Goal: Check status: Check status

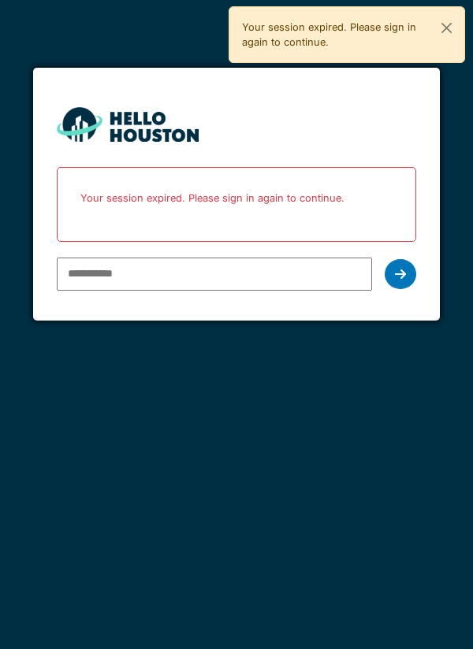
click at [285, 278] on input "email" at bounding box center [215, 274] width 316 height 33
type input "**********"
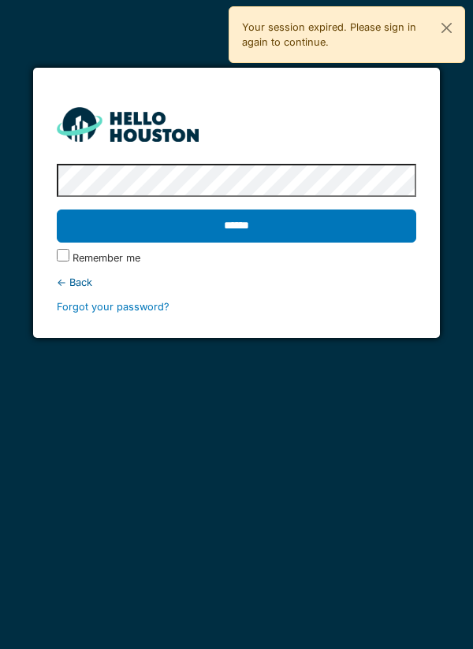
click at [382, 211] on input "******" at bounding box center [237, 226] width 360 height 33
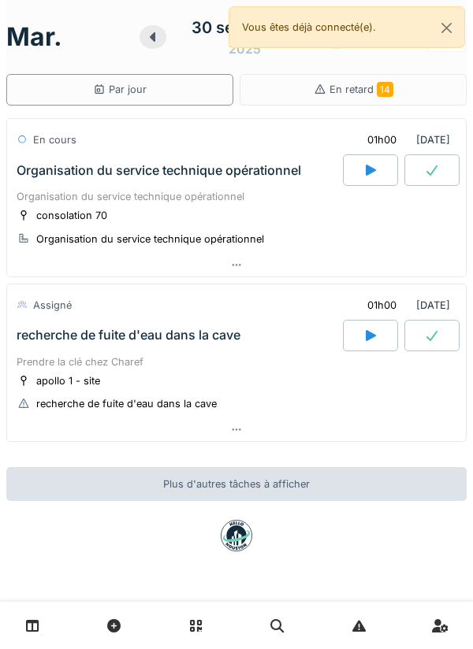
click at [392, 437] on div at bounding box center [236, 429] width 459 height 23
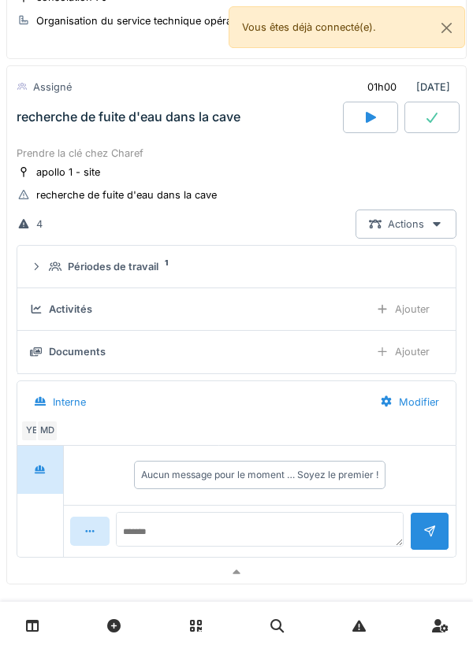
scroll to position [220, 0]
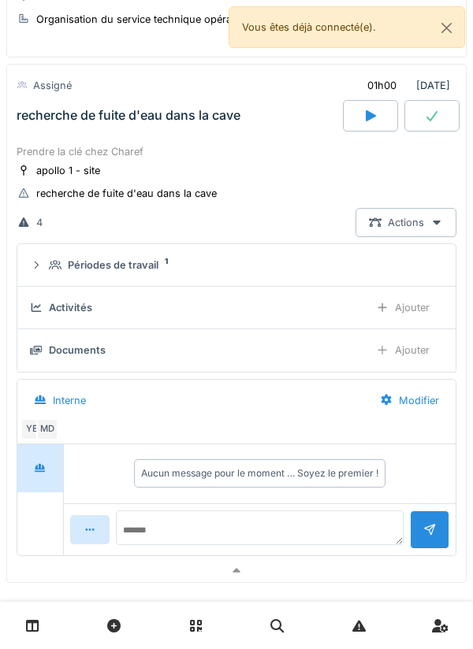
click at [330, 232] on div "4 Actions" at bounding box center [237, 222] width 440 height 29
click at [327, 258] on div "Périodes de travail 1" at bounding box center [243, 265] width 388 height 15
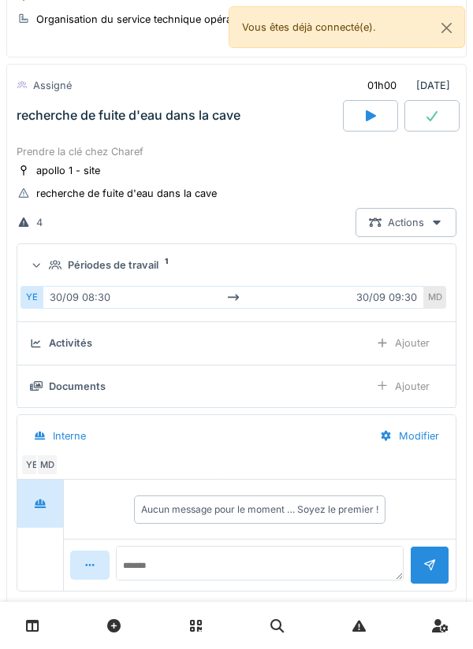
click at [354, 254] on summary "Périodes de travail 1" at bounding box center [237, 265] width 426 height 29
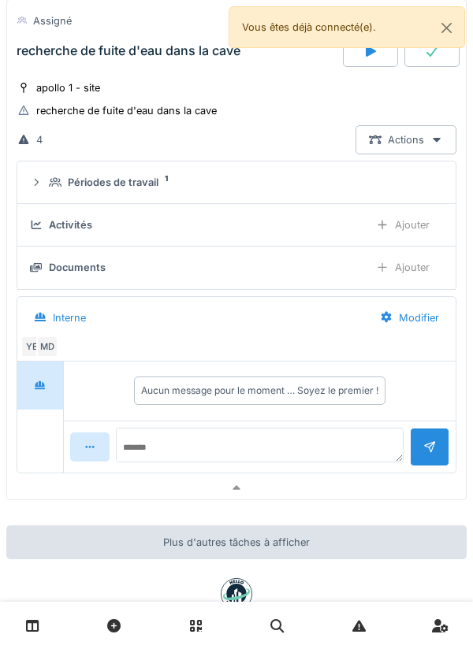
scroll to position [307, 0]
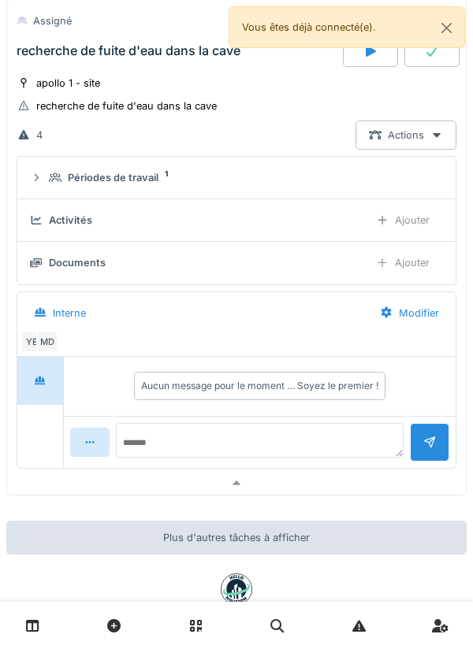
click at [349, 475] on div at bounding box center [236, 483] width 459 height 23
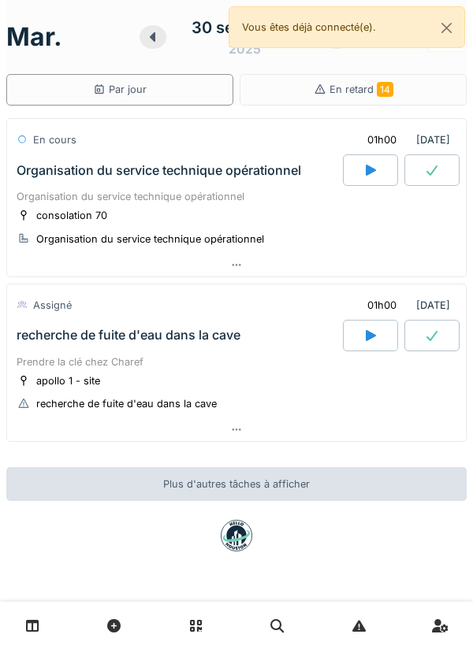
scroll to position [0, 0]
click at [456, 25] on button "Close" at bounding box center [446, 28] width 35 height 42
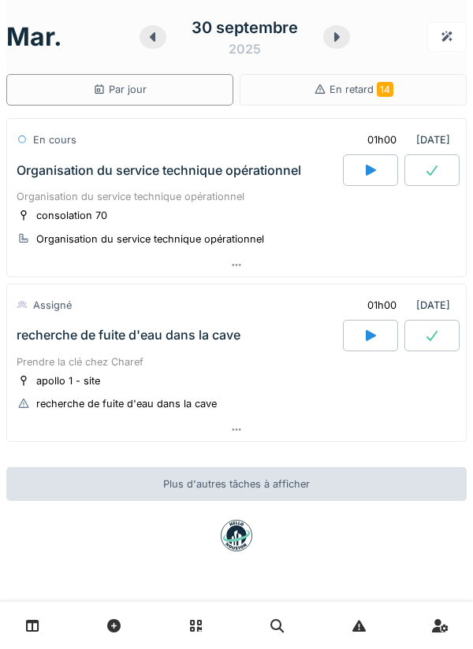
click at [334, 33] on icon at bounding box center [337, 36] width 6 height 9
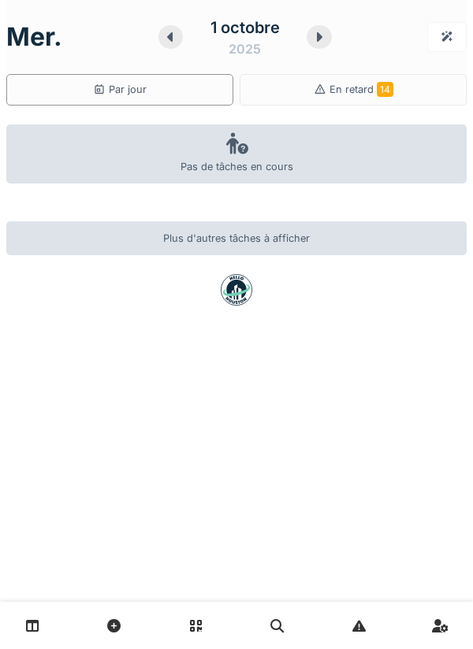
click at [166, 39] on icon at bounding box center [170, 37] width 16 height 13
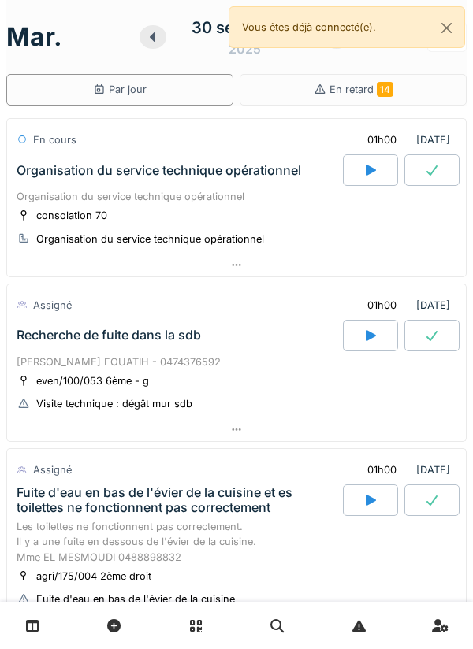
click at [375, 175] on icon at bounding box center [371, 170] width 16 height 13
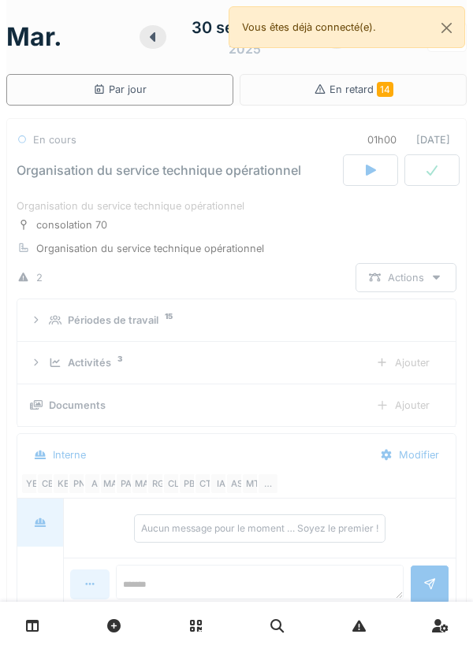
scroll to position [55, 0]
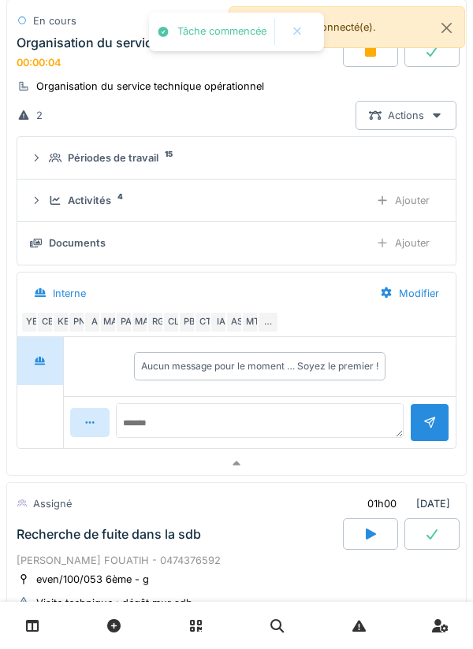
click at [364, 456] on div at bounding box center [236, 463] width 459 height 23
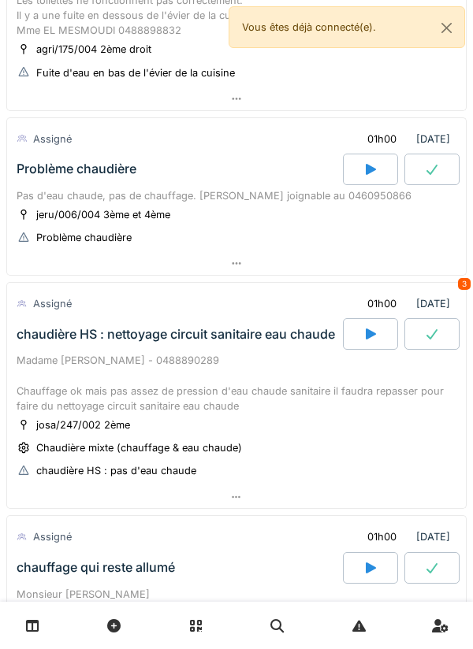
scroll to position [495, 0]
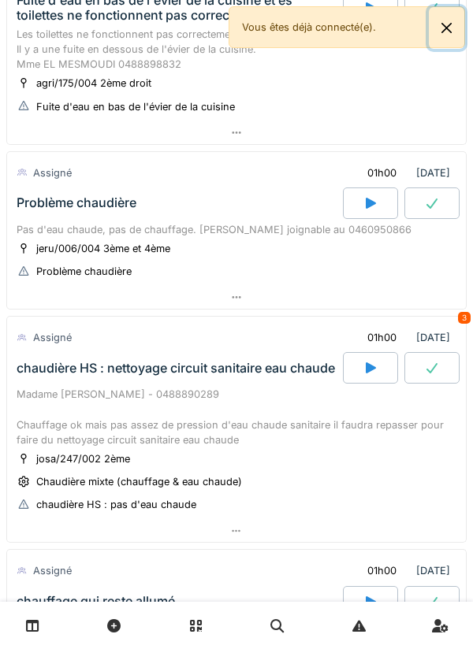
click at [459, 34] on button "Close" at bounding box center [446, 28] width 35 height 42
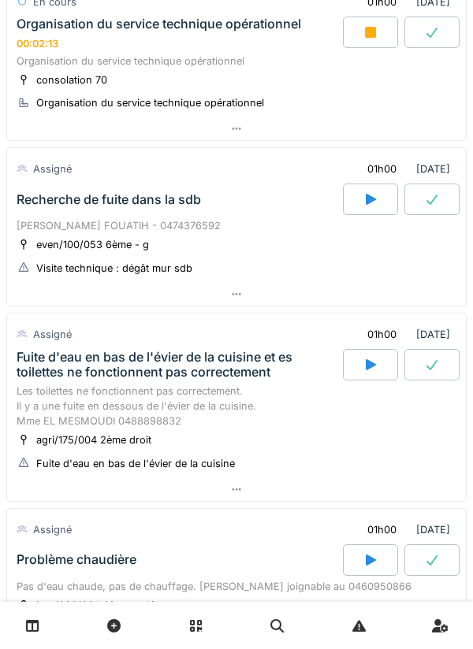
scroll to position [0, 0]
